Goal: Manage account settings

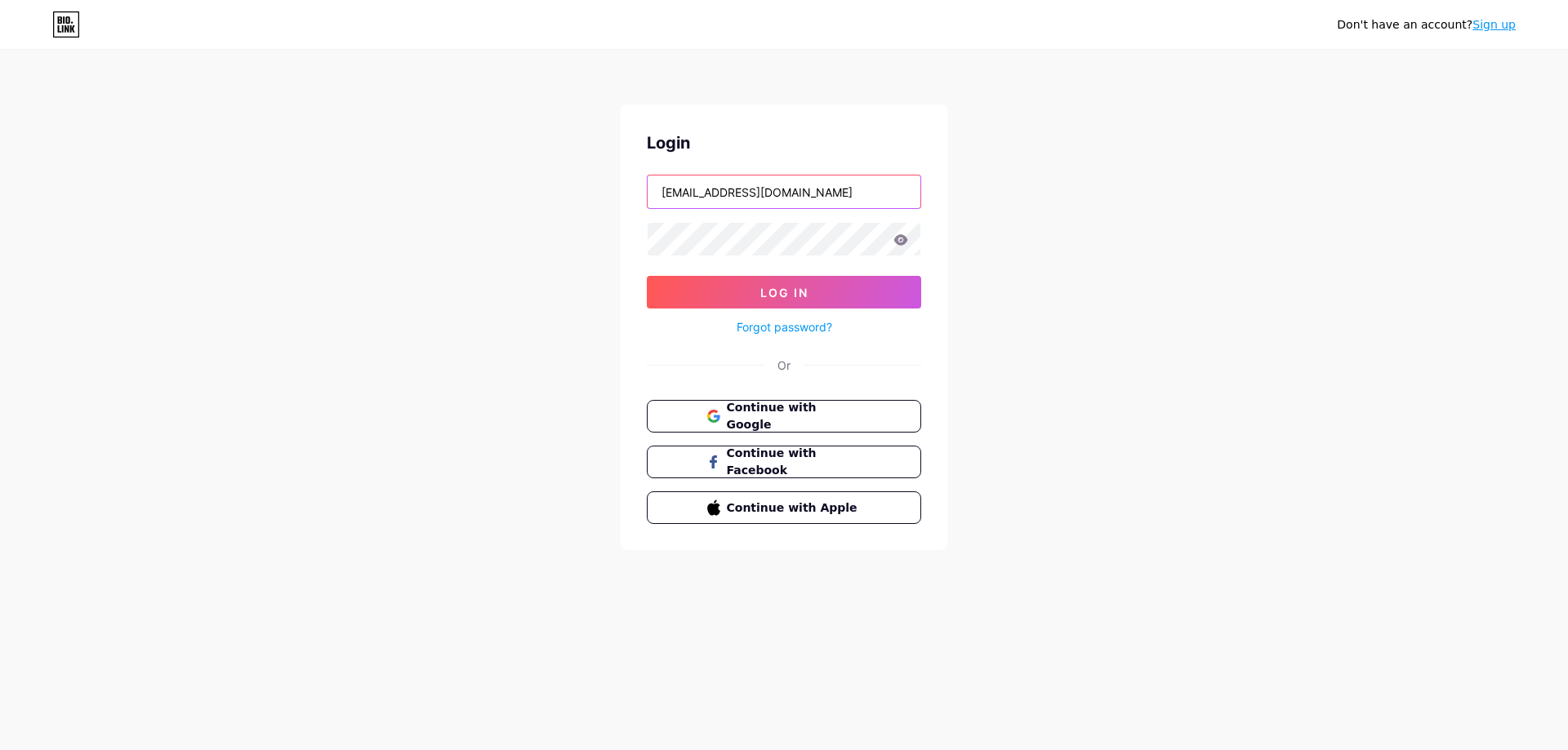
click at [750, 192] on input "[EMAIL_ADDRESS][DOMAIN_NAME]" at bounding box center [784, 191] width 273 height 32
type input "ristorantemirabella"
click at [784, 282] on button "Log In" at bounding box center [784, 292] width 274 height 32
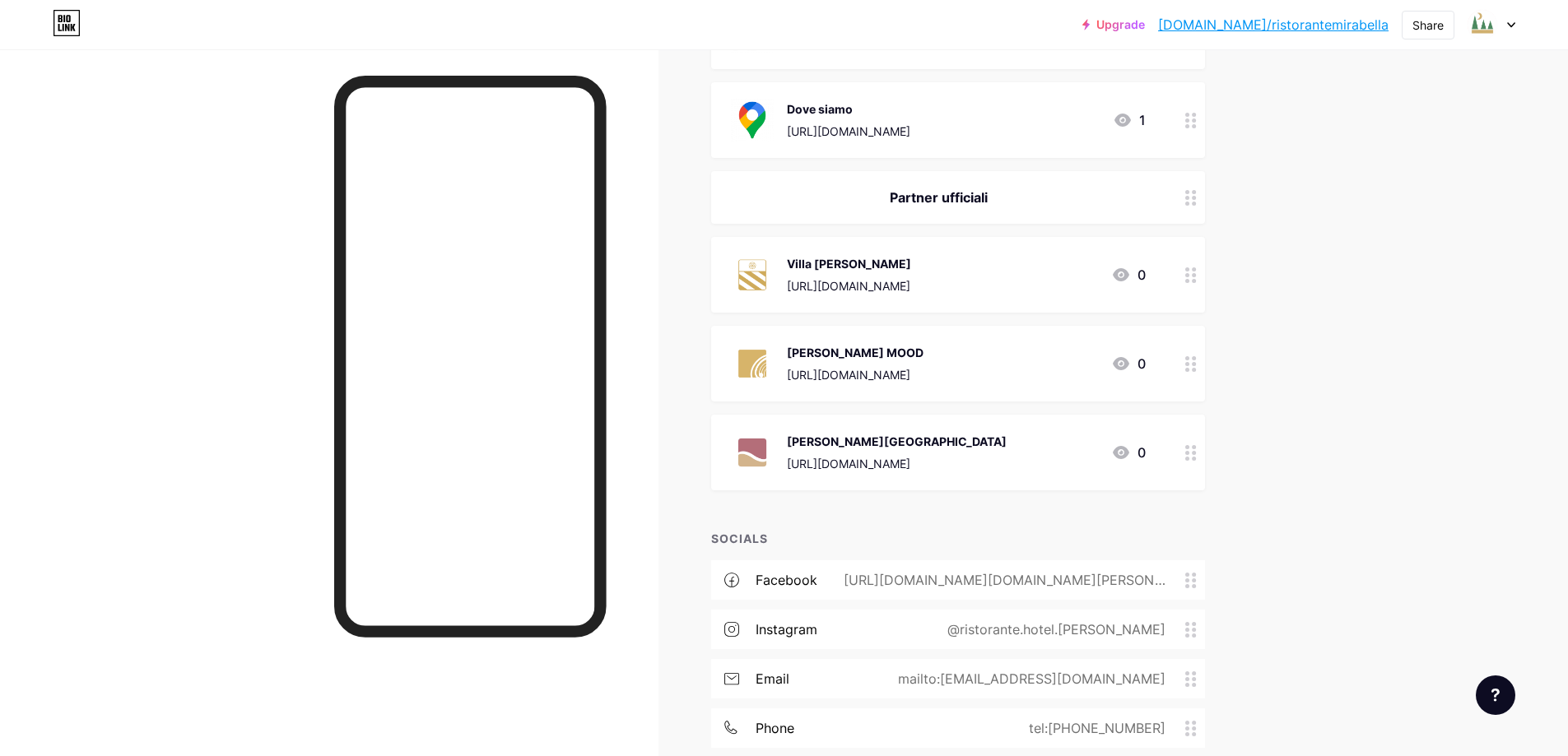
scroll to position [724, 0]
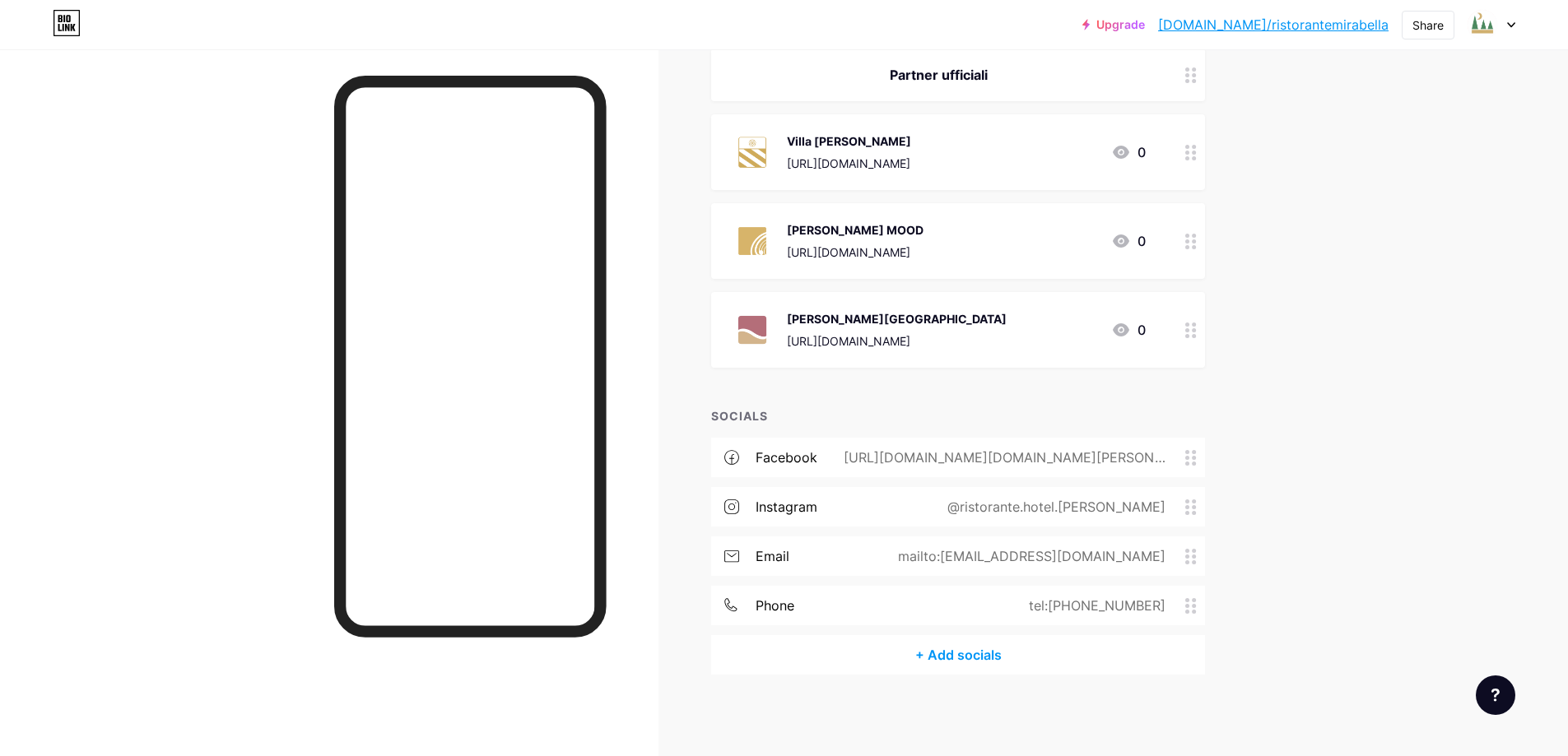
click at [1073, 503] on div "@ristorante.hotel.[PERSON_NAME]" at bounding box center [1052, 506] width 264 height 19
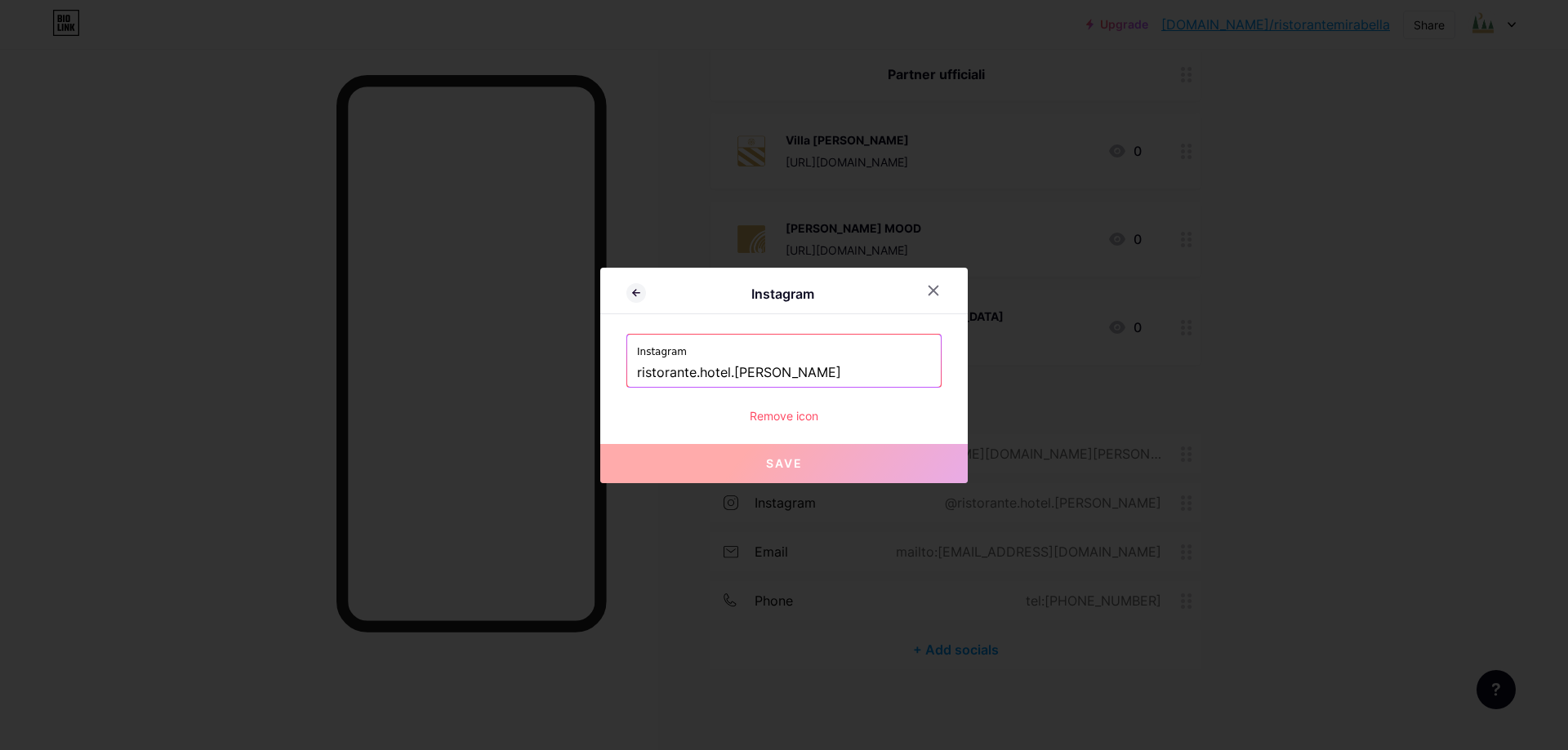
click at [700, 379] on input "ristorante.hotel.[PERSON_NAME]" at bounding box center [784, 373] width 294 height 28
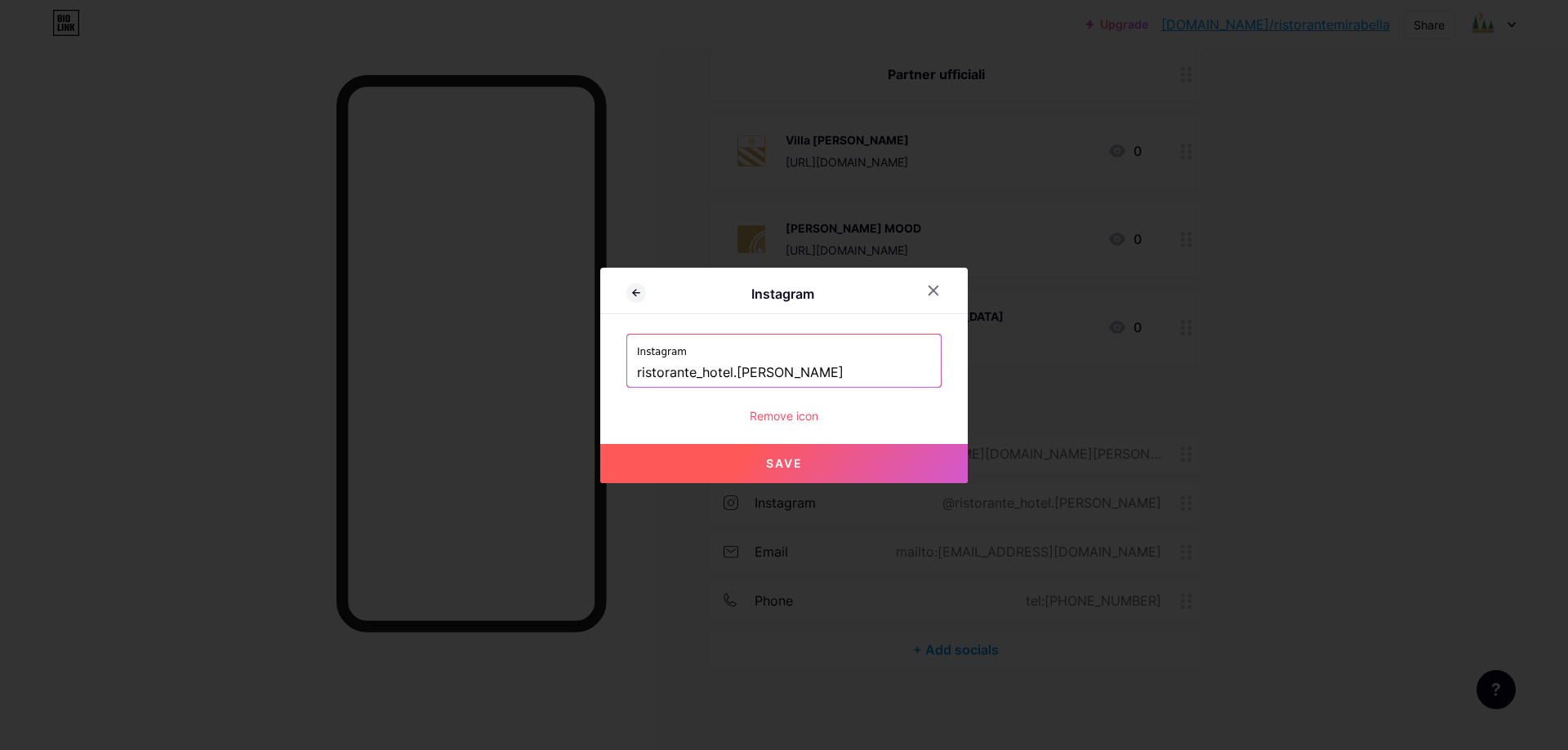
click at [736, 375] on input "ristorante_hotel.[PERSON_NAME]" at bounding box center [784, 373] width 294 height 28
click at [792, 461] on span "Save" at bounding box center [784, 463] width 37 height 14
type input "[URL][DOMAIN_NAME]"
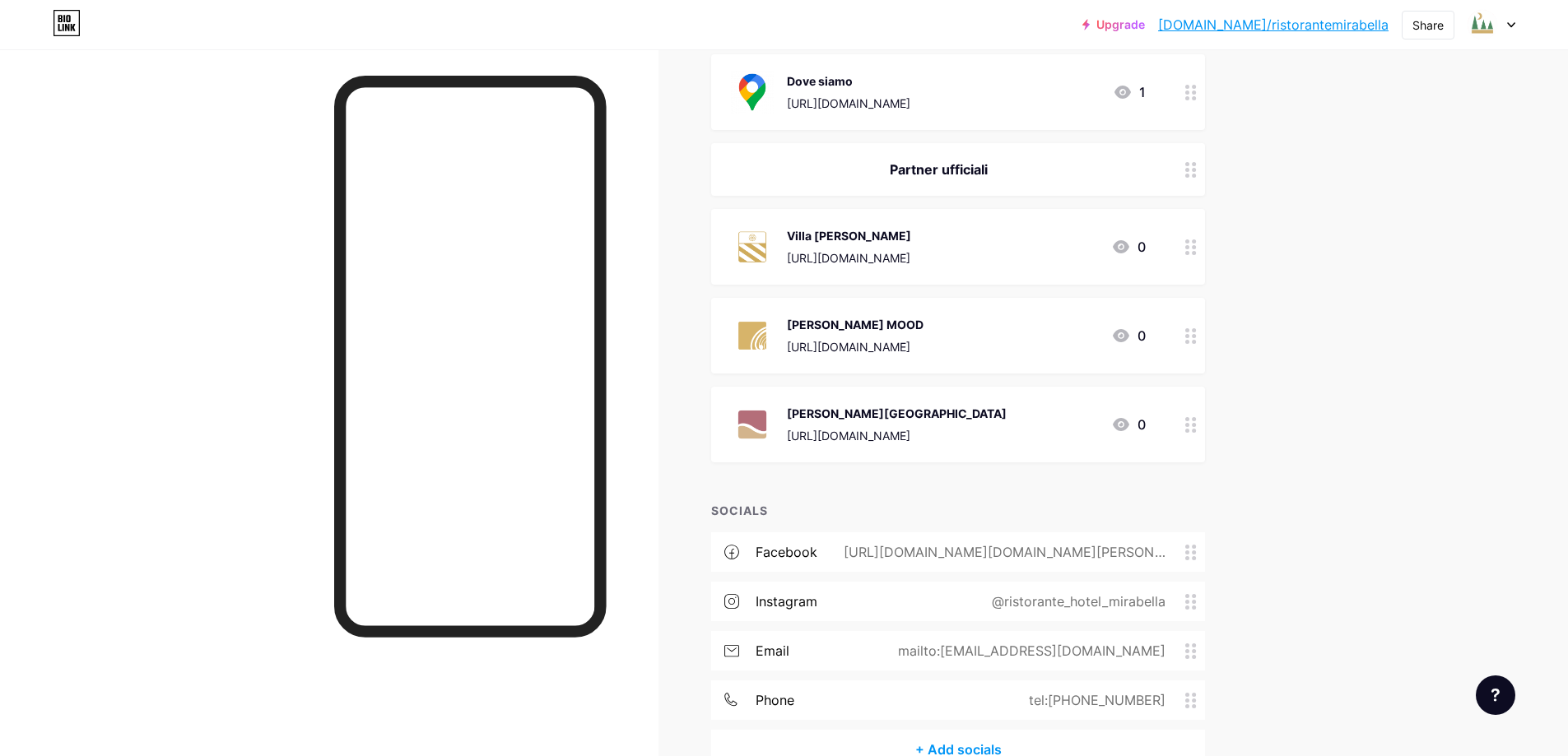
scroll to position [66, 0]
